Goal: Information Seeking & Learning: Find contact information

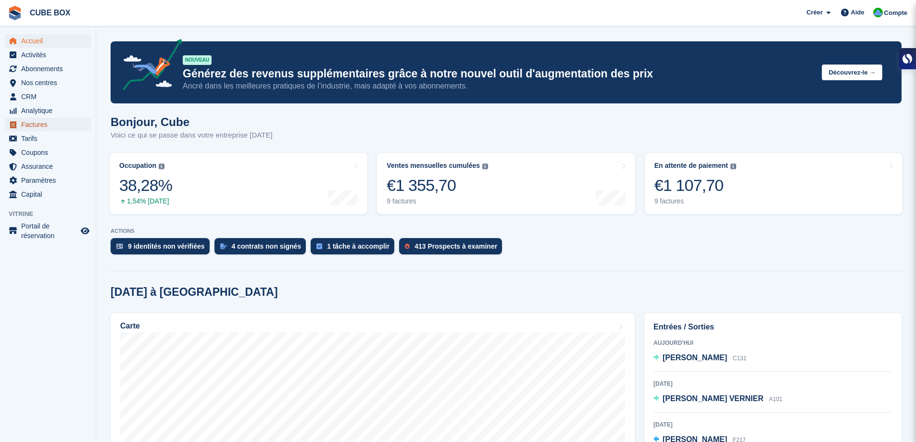
click at [43, 124] on span "Factures" at bounding box center [50, 124] width 58 height 13
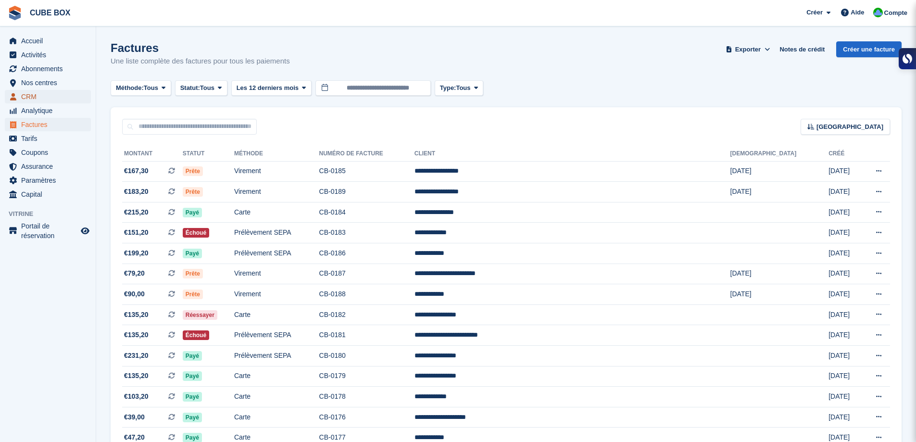
click at [39, 92] on span "CRM" at bounding box center [50, 96] width 58 height 13
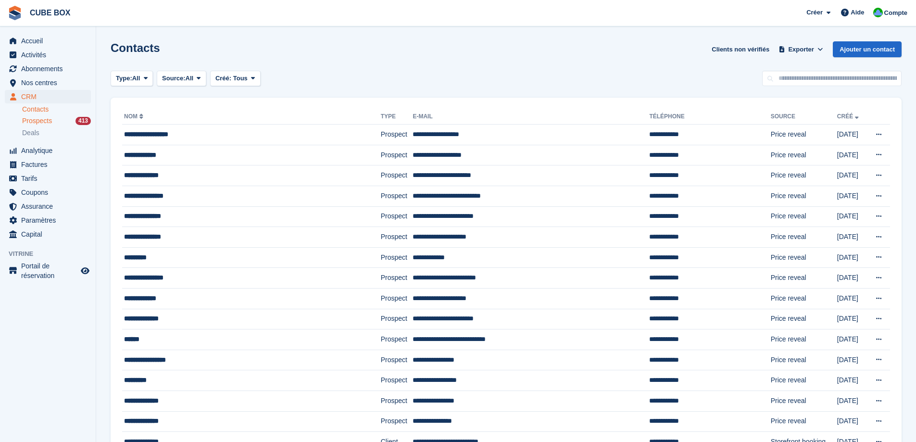
click at [42, 116] on span "Prospects" at bounding box center [37, 120] width 30 height 9
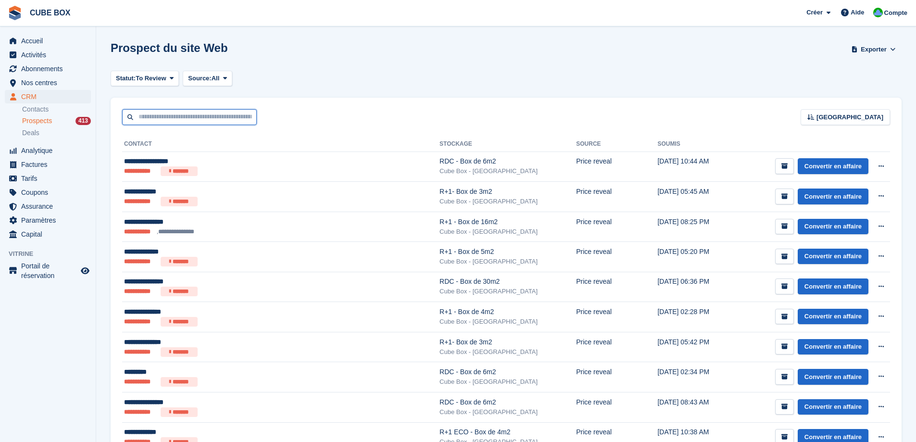
click at [218, 119] on input "text" at bounding box center [189, 117] width 135 height 16
paste input "**********"
click at [244, 121] on input "**********" at bounding box center [189, 117] width 135 height 16
paste input "text"
type input "**********"
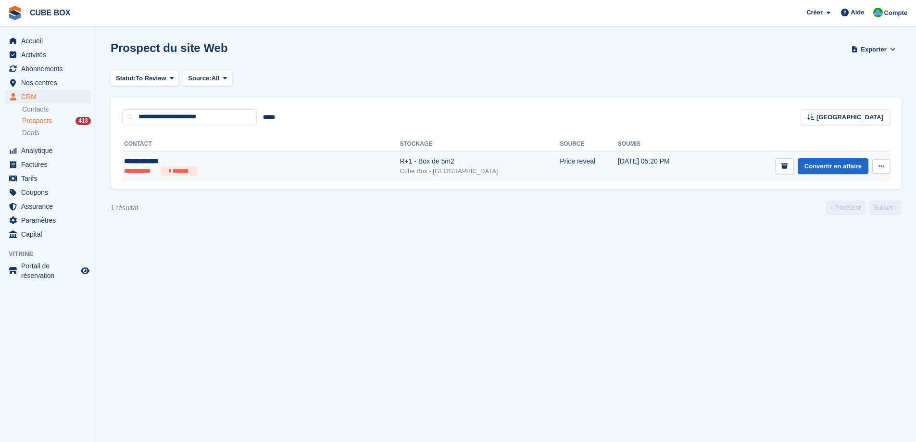
click at [400, 167] on div "Cube Box - Aix-les-Bains" at bounding box center [480, 171] width 160 height 10
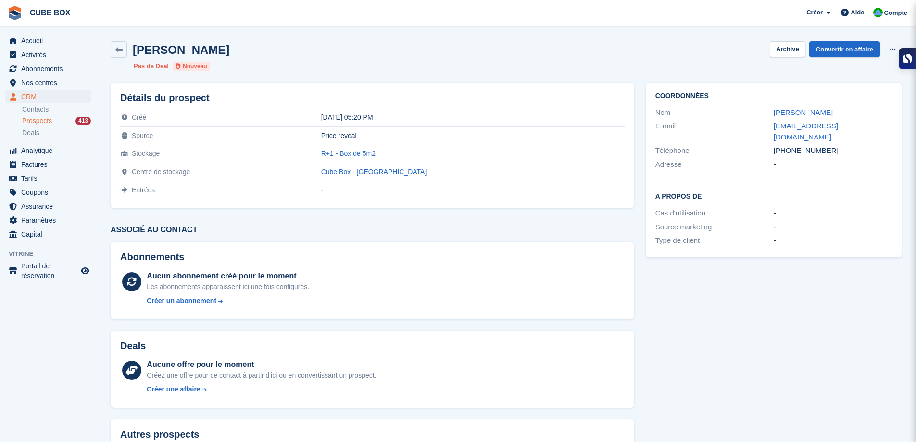
drag, startPoint x: 218, startPoint y: 53, endPoint x: 138, endPoint y: 53, distance: 80.3
click at [138, 53] on div "[PERSON_NAME] Archive Convertir en affaire Supprimer le prospect" at bounding box center [506, 49] width 791 height 16
copy h2 "[PERSON_NAME]"
drag, startPoint x: 840, startPoint y: 112, endPoint x: 765, endPoint y: 117, distance: 75.7
click at [765, 117] on div "Nom Marque Houaria" at bounding box center [774, 113] width 237 height 14
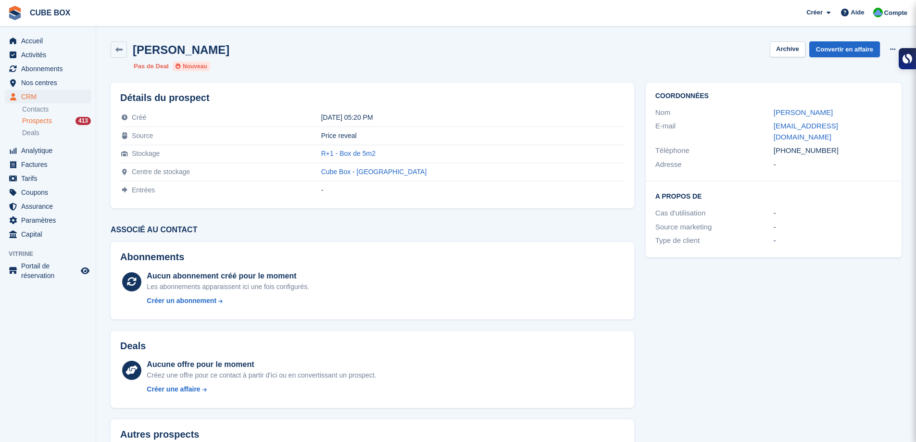
drag, startPoint x: 825, startPoint y: 137, endPoint x: 772, endPoint y: 142, distance: 53.1
click at [772, 144] on div "Téléphone +33644907054" at bounding box center [774, 151] width 237 height 14
copy div "Téléphone +33644907054"
drag, startPoint x: 430, startPoint y: 154, endPoint x: 356, endPoint y: 152, distance: 73.7
click at [356, 152] on tr "Stockage R+1 - Box de 5m2" at bounding box center [372, 154] width 505 height 18
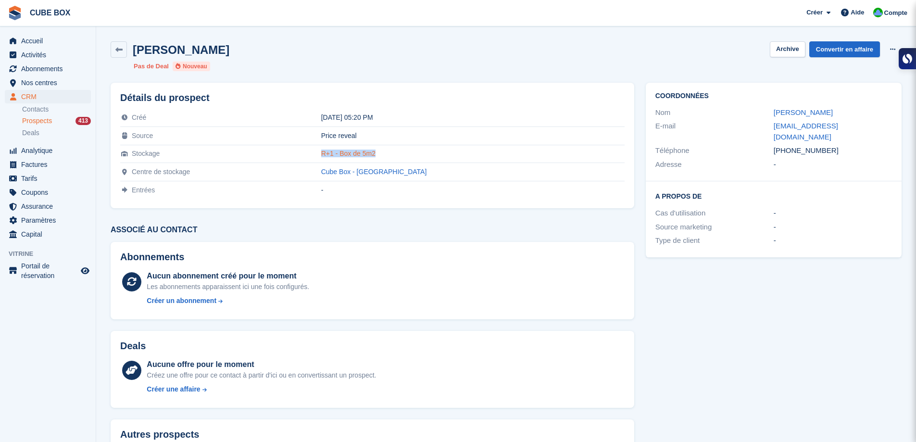
copy tr "R+1 - Box de 5m2"
click at [114, 49] on link at bounding box center [119, 49] width 16 height 16
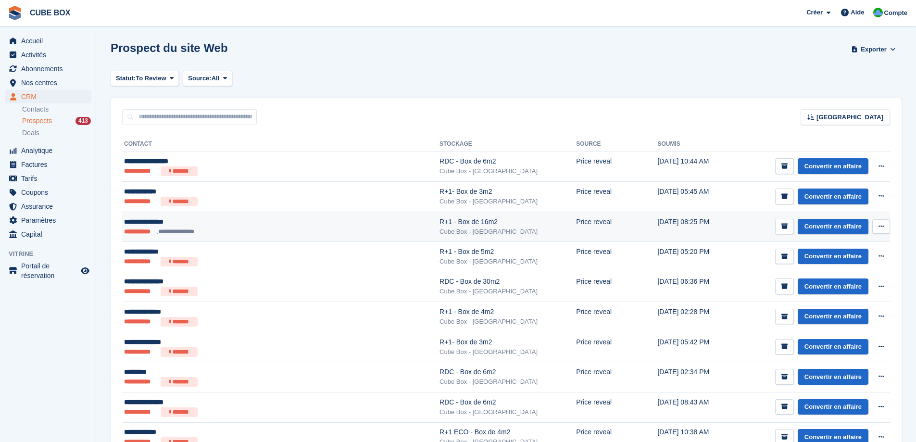
click at [278, 233] on ul "**********" at bounding box center [237, 232] width 226 height 10
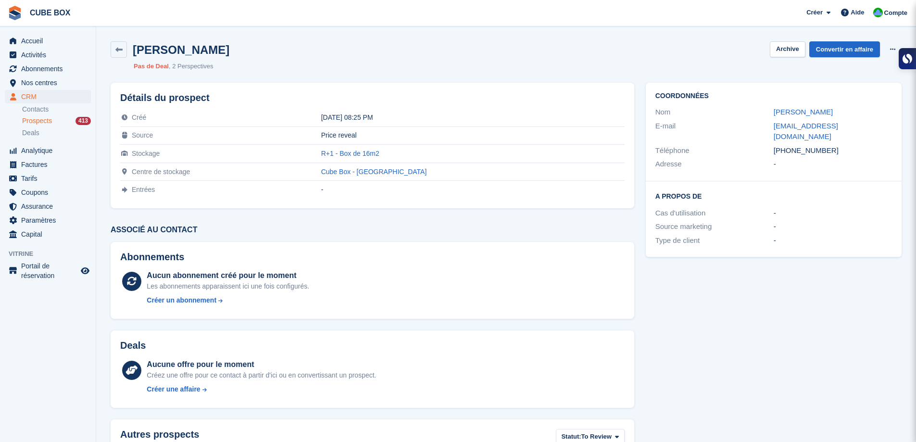
drag, startPoint x: 832, startPoint y: 113, endPoint x: 767, endPoint y: 113, distance: 64.9
click at [767, 113] on div "Nom Lilian Fustinoni" at bounding box center [774, 112] width 237 height 14
copy div "Lilian Fustinoni"
drag, startPoint x: 830, startPoint y: 142, endPoint x: 767, endPoint y: 141, distance: 63.0
click at [767, 144] on div "Téléphone +33695490583" at bounding box center [774, 151] width 237 height 14
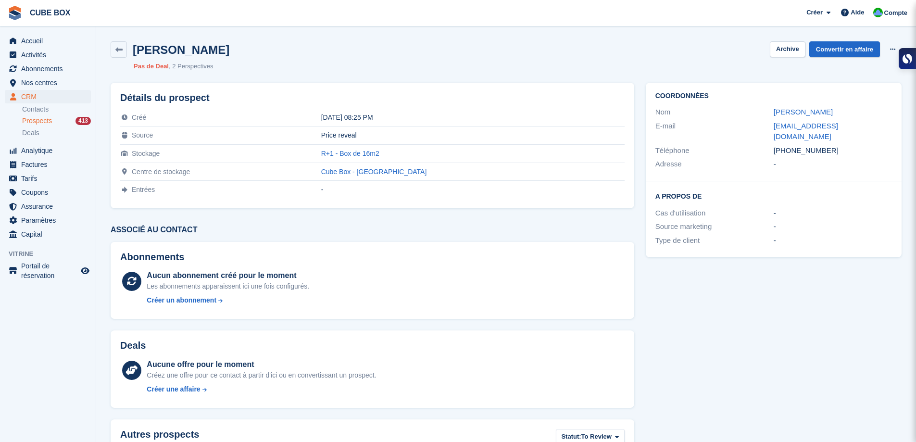
drag, startPoint x: 778, startPoint y: 138, endPoint x: 683, endPoint y: 142, distance: 95.8
click at [683, 145] on div "Téléphone" at bounding box center [715, 150] width 118 height 11
drag, startPoint x: 828, startPoint y: 143, endPoint x: 769, endPoint y: 136, distance: 60.0
click at [769, 144] on div "Téléphone +33695490583" at bounding box center [774, 151] width 237 height 14
copy div "Téléphone +33695490583"
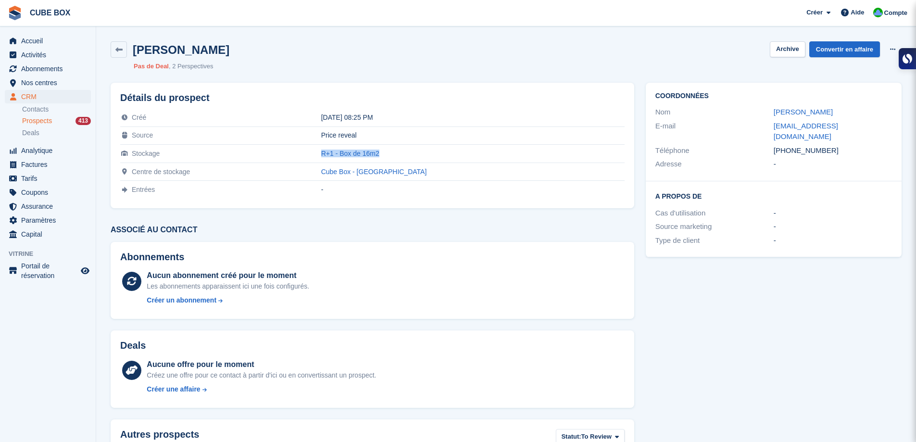
drag, startPoint x: 441, startPoint y: 152, endPoint x: 354, endPoint y: 152, distance: 87.5
click at [354, 152] on tr "Stockage R+1 - Box de 16m2" at bounding box center [372, 154] width 505 height 18
copy tr "R+1 - Box de 16m2"
click at [114, 46] on link at bounding box center [119, 49] width 16 height 16
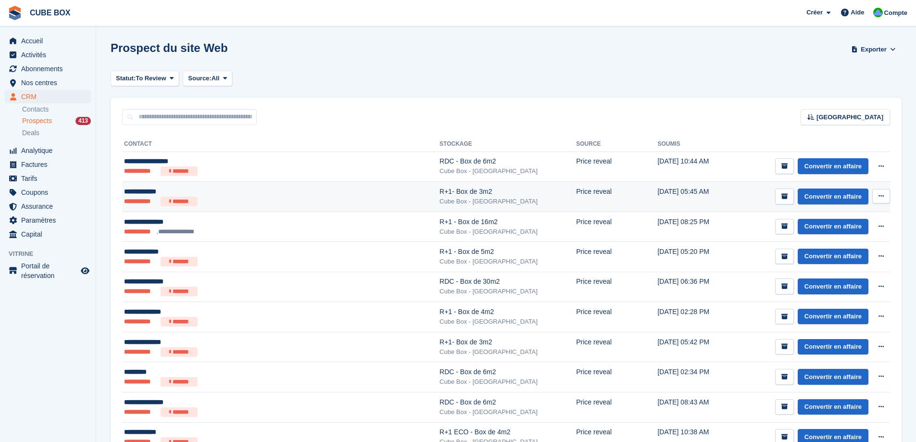
click at [219, 200] on ul "**********" at bounding box center [237, 202] width 226 height 10
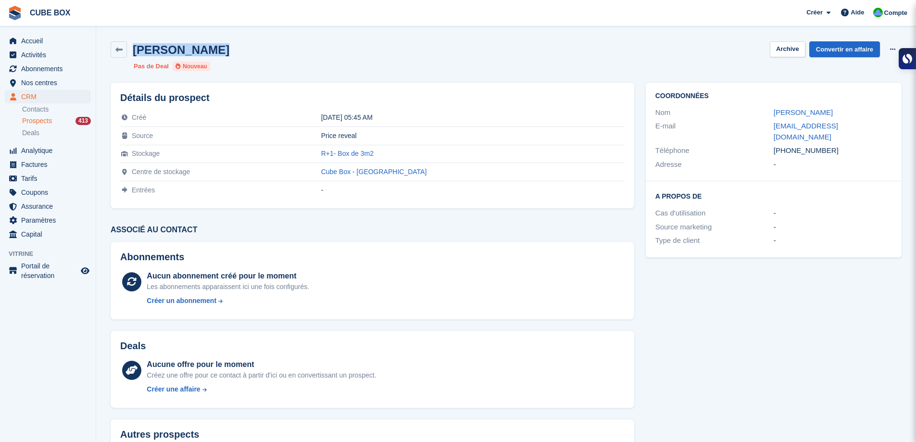
drag, startPoint x: 216, startPoint y: 46, endPoint x: 133, endPoint y: 46, distance: 83.7
click at [133, 46] on div "[PERSON_NAME] Archive Convertir en affaire Supprimer le prospect" at bounding box center [506, 49] width 791 height 16
copy h2 "[PERSON_NAME]"
copy div "[EMAIL_ADDRESS][DOMAIN_NAME]"
drag, startPoint x: 855, startPoint y: 127, endPoint x: 773, endPoint y: 129, distance: 82.3
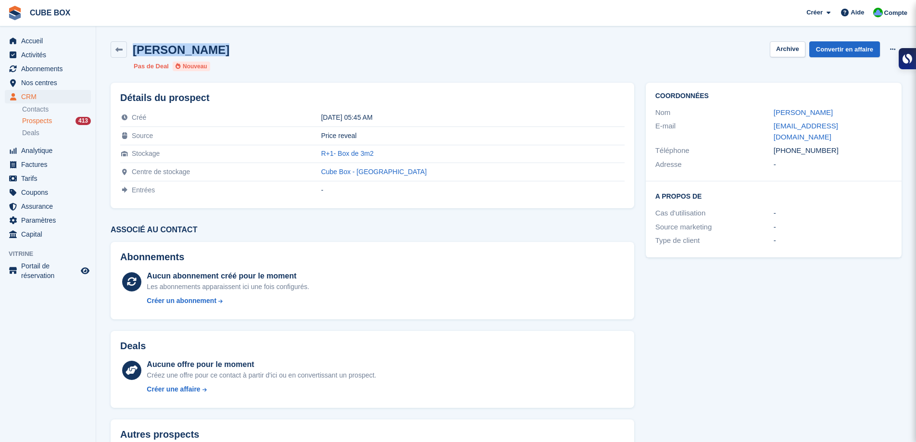
click at [773, 129] on div "E-mail mromand78150@free.fr" at bounding box center [774, 131] width 237 height 25
drag, startPoint x: 823, startPoint y: 142, endPoint x: 774, endPoint y: 142, distance: 48.6
click at [774, 145] on div "+33683384752" at bounding box center [833, 150] width 118 height 11
copy div "+33683384752"
drag, startPoint x: 427, startPoint y: 152, endPoint x: 357, endPoint y: 153, distance: 69.3
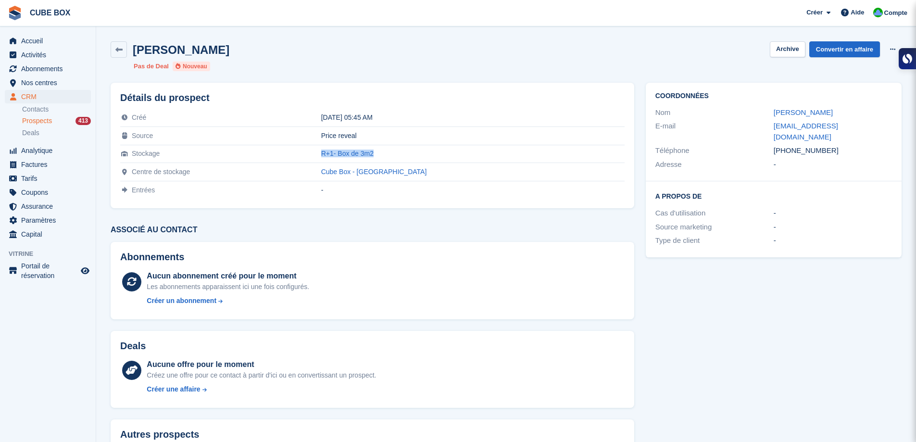
click at [357, 153] on tr "Stockage R+1- Box de 3m2" at bounding box center [372, 154] width 505 height 18
copy tr "R+1- Box de 3m2"
click at [119, 46] on icon at bounding box center [118, 49] width 7 height 7
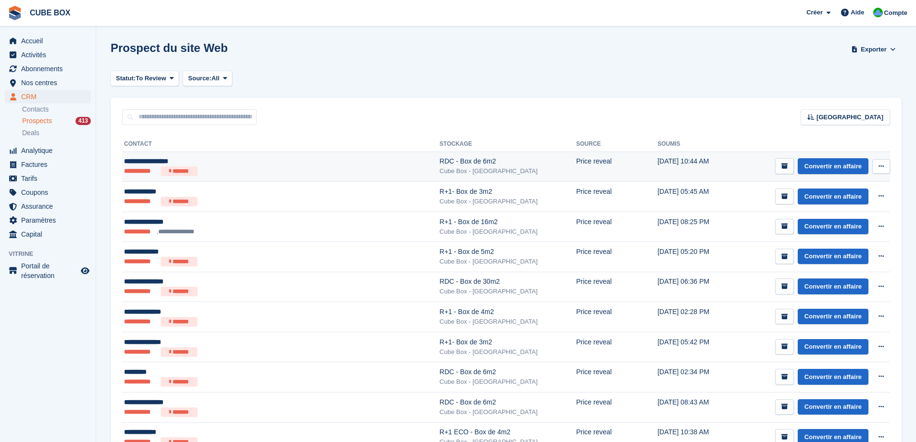
click at [440, 171] on div "Cube Box - Aix-les-Bains" at bounding box center [508, 171] width 137 height 10
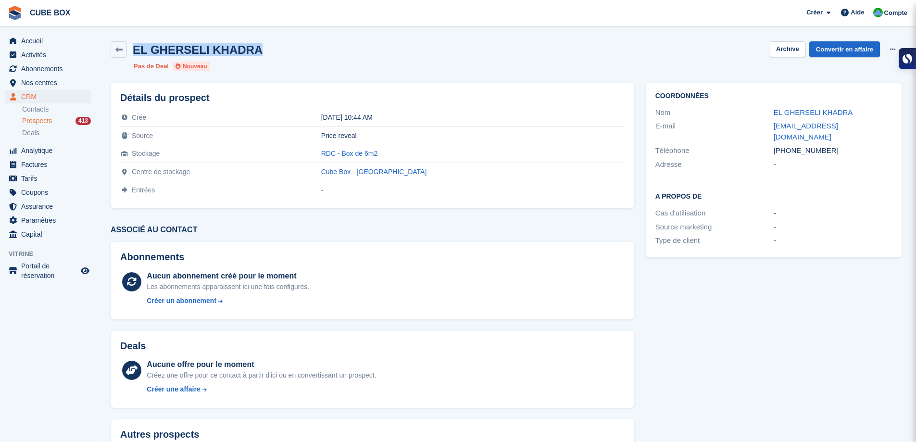
drag, startPoint x: 251, startPoint y: 55, endPoint x: 135, endPoint y: 53, distance: 115.5
click at [135, 53] on div "EL GHERSELI KHADRA Archive Convertir en affaire Supprimer le prospect" at bounding box center [506, 49] width 791 height 16
copy h2 "EL GHERSELI KHADRA"
drag, startPoint x: 853, startPoint y: 125, endPoint x: 774, endPoint y: 129, distance: 79.9
click at [774, 129] on div "khadra73@hotmail.fr" at bounding box center [833, 132] width 118 height 22
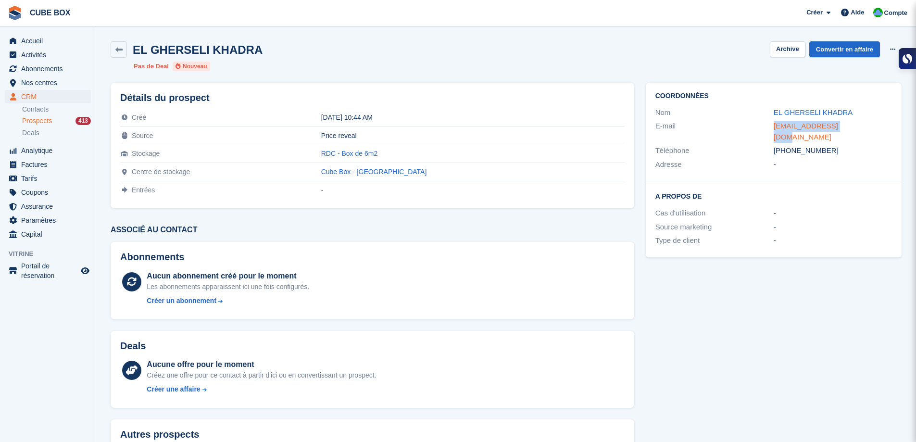
copy link "khadra73@hotmail.fr"
drag, startPoint x: 827, startPoint y: 141, endPoint x: 761, endPoint y: 138, distance: 65.5
click at [761, 144] on div "Téléphone +33768349453" at bounding box center [774, 151] width 237 height 14
copy div "Téléphone +33768349453"
drag, startPoint x: 436, startPoint y: 157, endPoint x: 367, endPoint y: 155, distance: 69.8
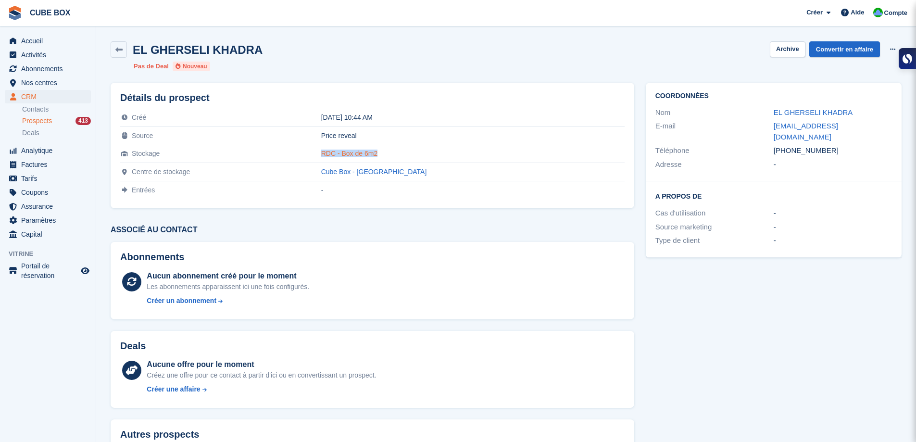
click at [367, 155] on div "RDC - Box de 6m2" at bounding box center [473, 154] width 304 height 8
copy link "RDC - Box de 6m2"
click at [115, 53] on link at bounding box center [119, 49] width 16 height 16
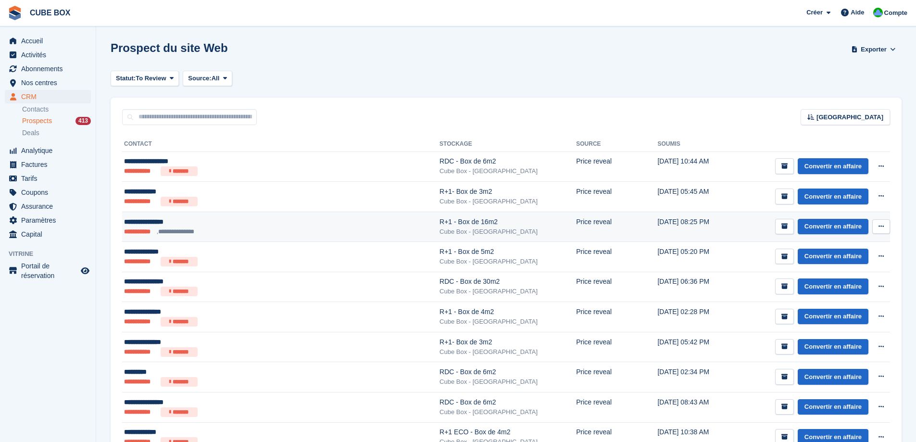
click at [237, 226] on div "**********" at bounding box center [237, 222] width 226 height 10
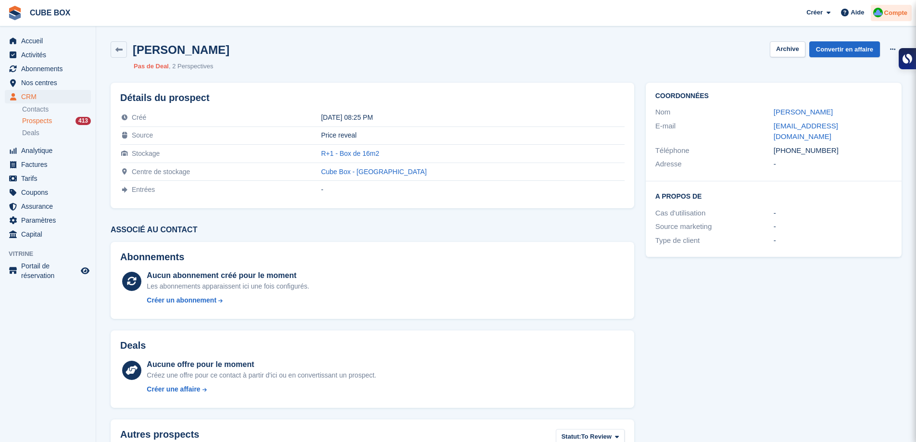
click at [897, 9] on span "Compte" at bounding box center [896, 13] width 23 height 10
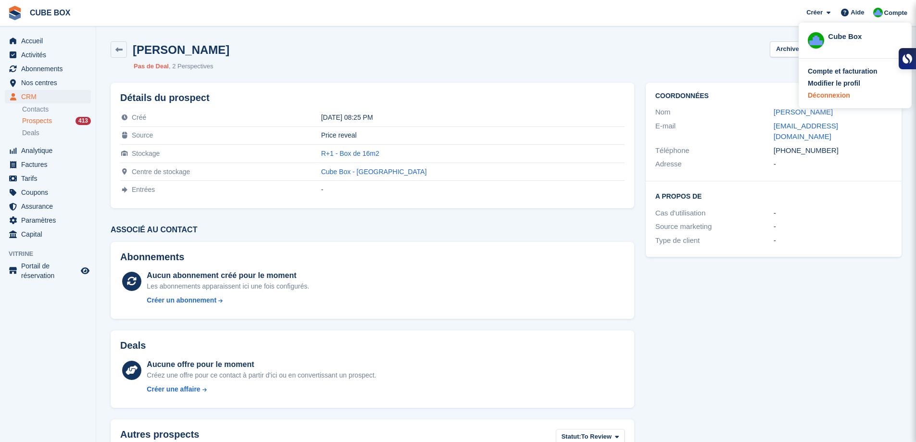
click at [840, 94] on div "Déconnexion" at bounding box center [829, 95] width 42 height 10
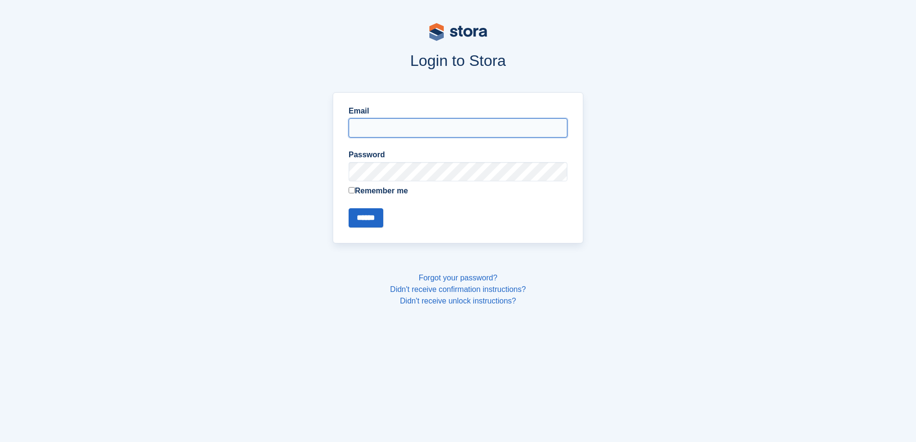
type input "**********"
click at [372, 221] on input "******" at bounding box center [366, 217] width 35 height 19
